Goal: Task Accomplishment & Management: Manage account settings

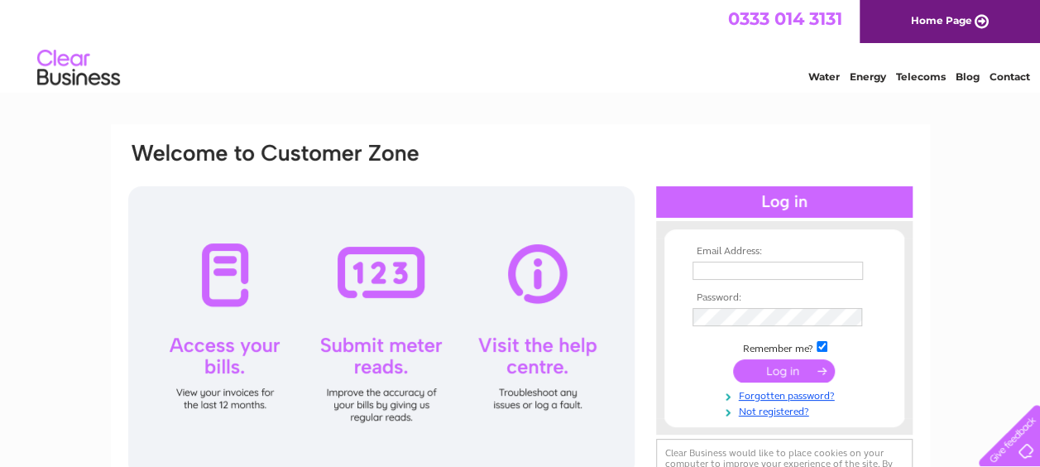
type input "business.property@fife.gov.uk"
click at [760, 367] on input "submit" at bounding box center [784, 370] width 102 height 23
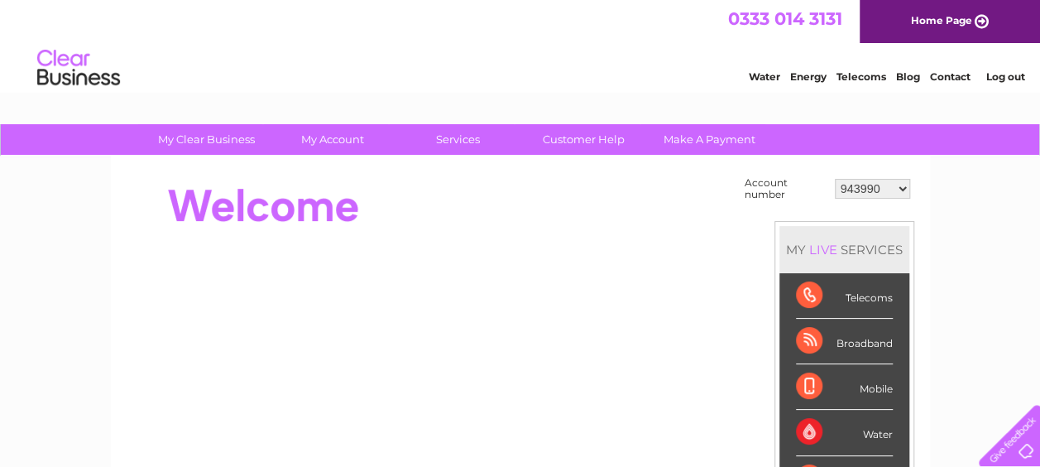
click at [837, 196] on select "943990 997180 1100436 1136008 1145621 3025650 30264716 30265126 30274253 302771…" at bounding box center [872, 189] width 75 height 20
select select "30322424"
click at [835, 179] on select "943990 997180 1100436 1136008 1145621 3025650 30264716 30265126 30274253 302771…" at bounding box center [872, 189] width 75 height 20
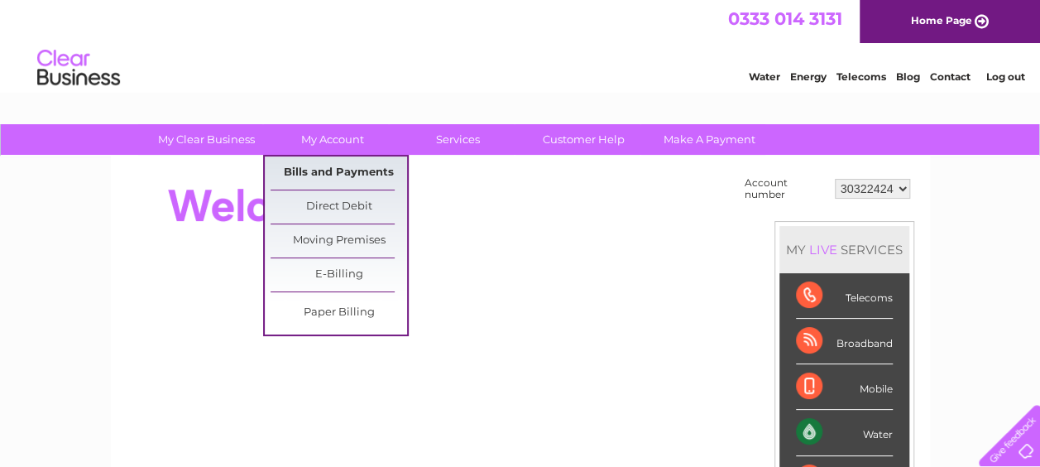
click at [329, 185] on link "Bills and Payments" at bounding box center [339, 172] width 137 height 33
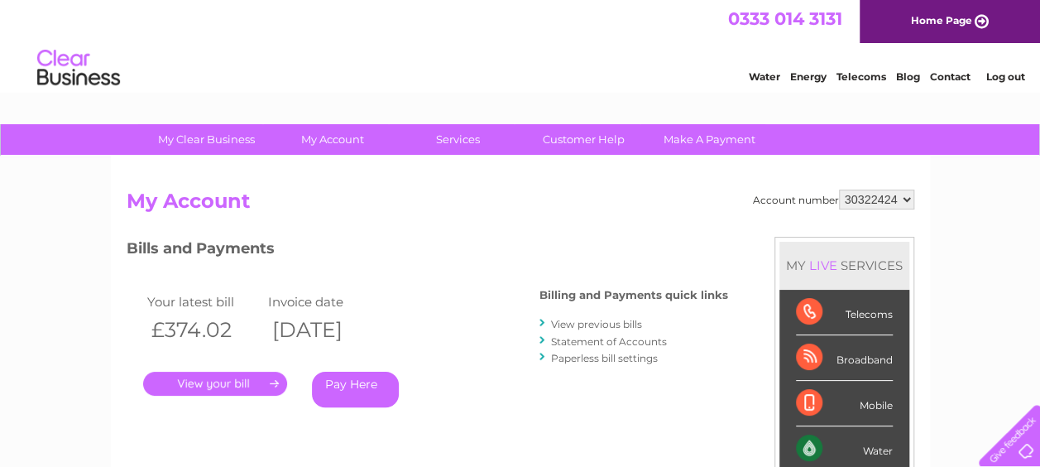
click at [238, 388] on link "." at bounding box center [215, 384] width 144 height 24
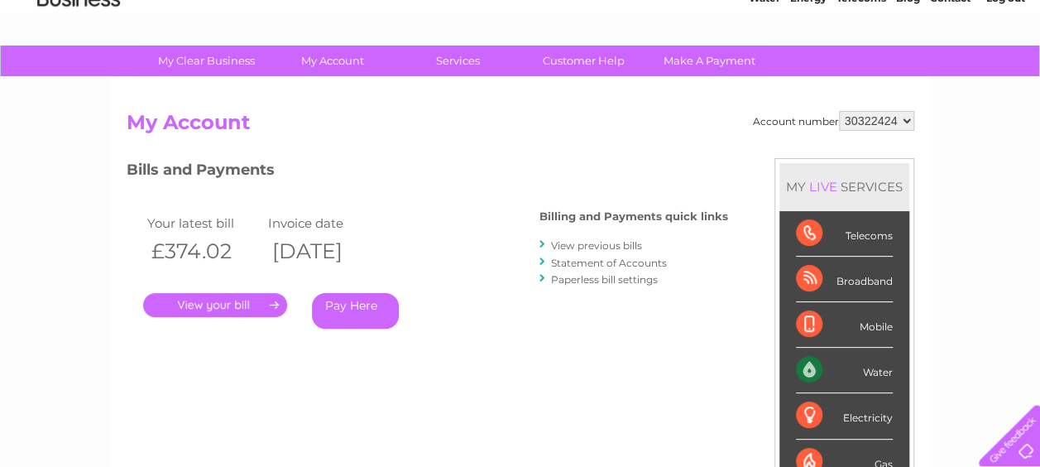
scroll to position [96, 0]
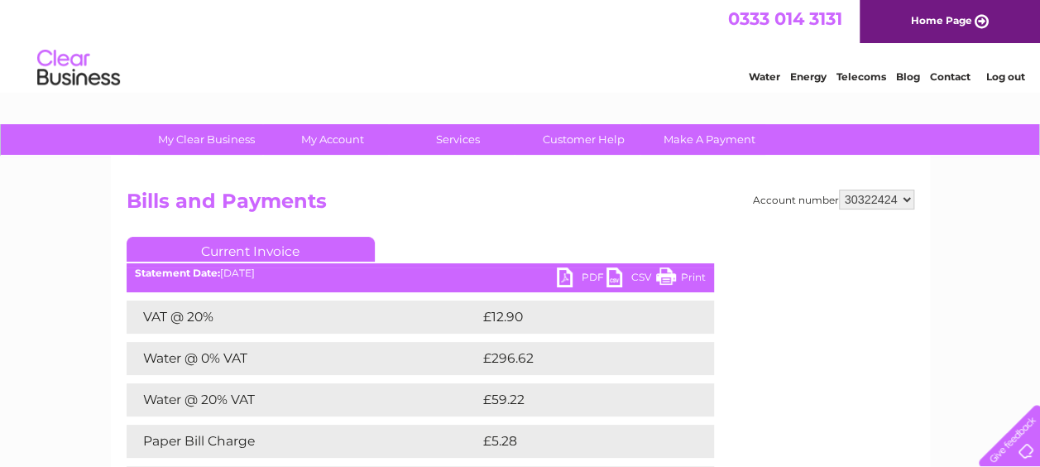
click at [991, 79] on link "Log out" at bounding box center [1005, 76] width 39 height 12
